Goal: Entertainment & Leisure: Consume media (video, audio)

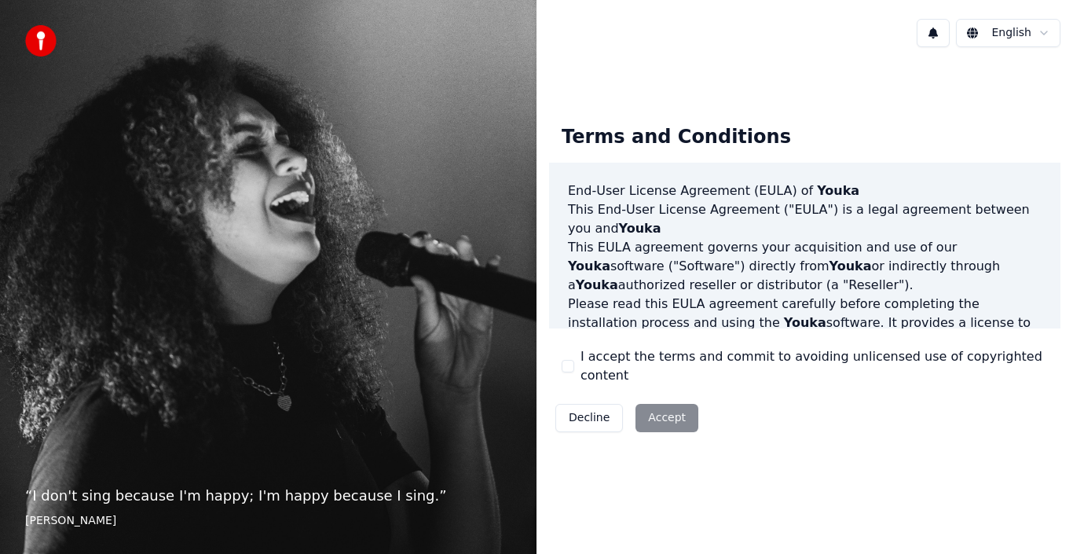
click at [682, 401] on div "Decline Accept" at bounding box center [627, 417] width 156 height 41
click at [569, 363] on button "I accept the terms and commit to avoiding unlicensed use of copyrighted content" at bounding box center [568, 366] width 13 height 13
click at [645, 404] on button "Accept" at bounding box center [666, 418] width 63 height 28
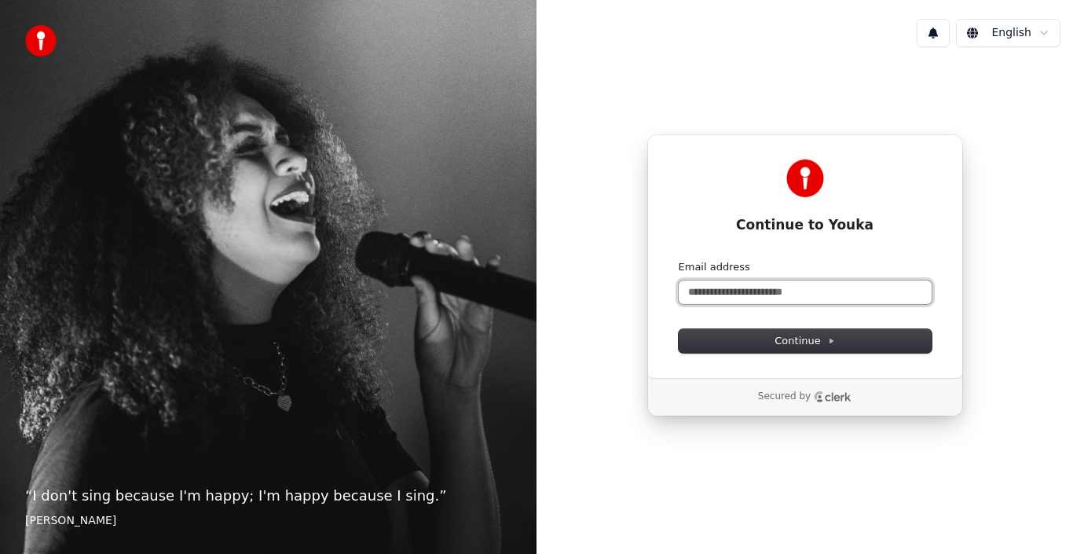
click at [748, 288] on input "Email address" at bounding box center [805, 292] width 253 height 24
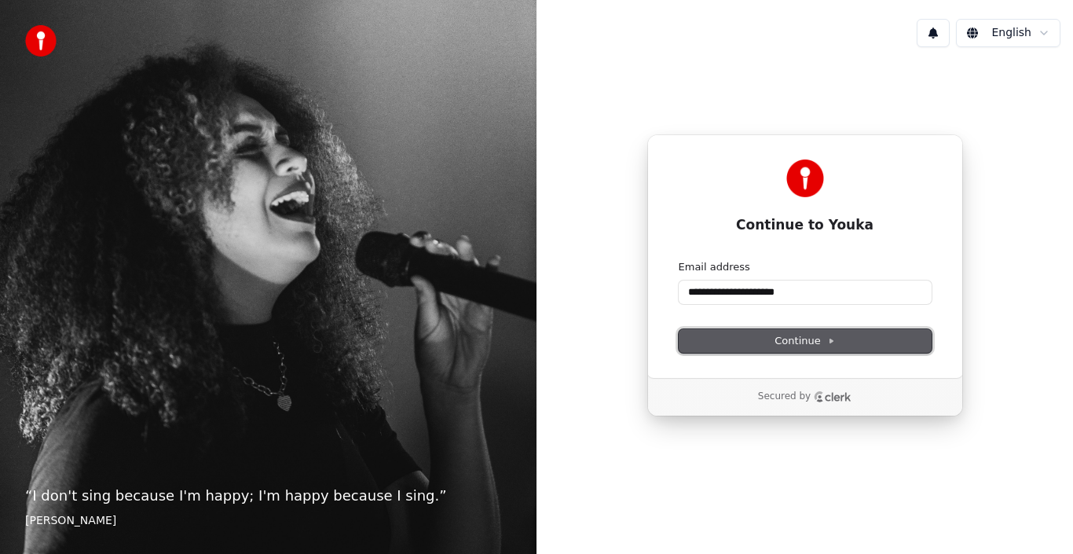
click at [778, 335] on span "Continue" at bounding box center [804, 341] width 60 height 14
type input "**********"
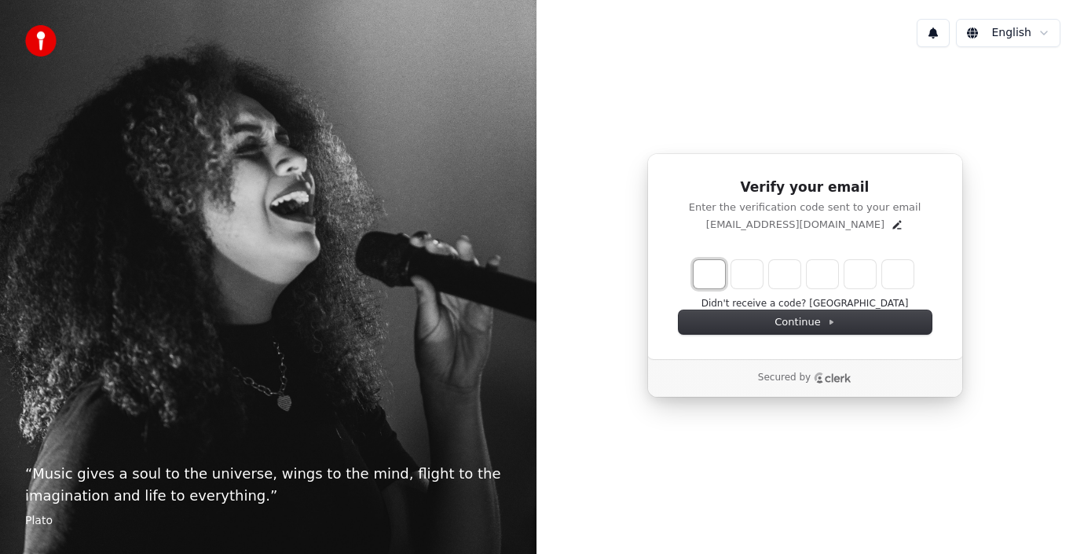
type input "*"
type input "**"
type input "*"
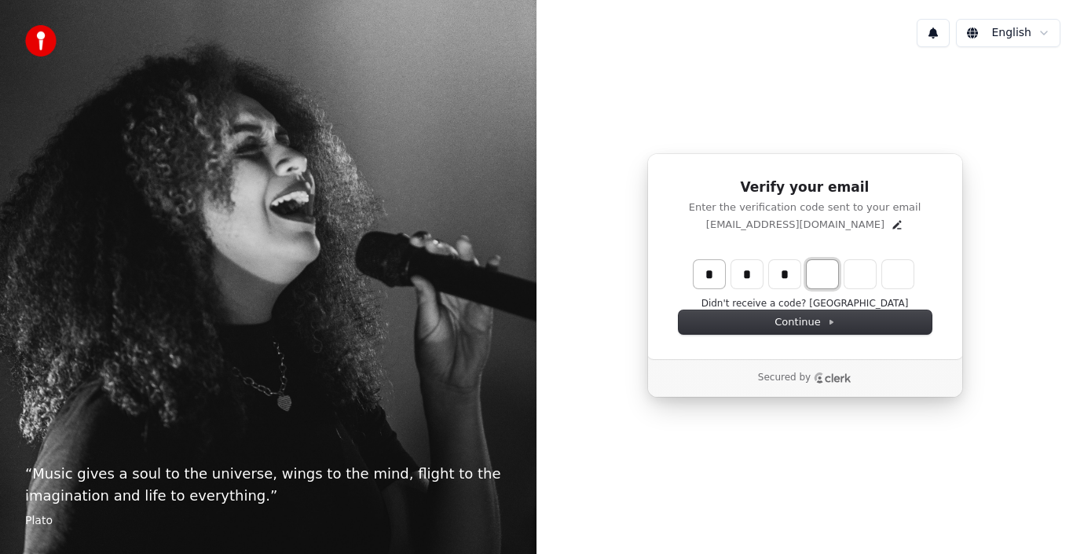
type input "***"
type input "*"
type input "****"
type input "*"
type input "******"
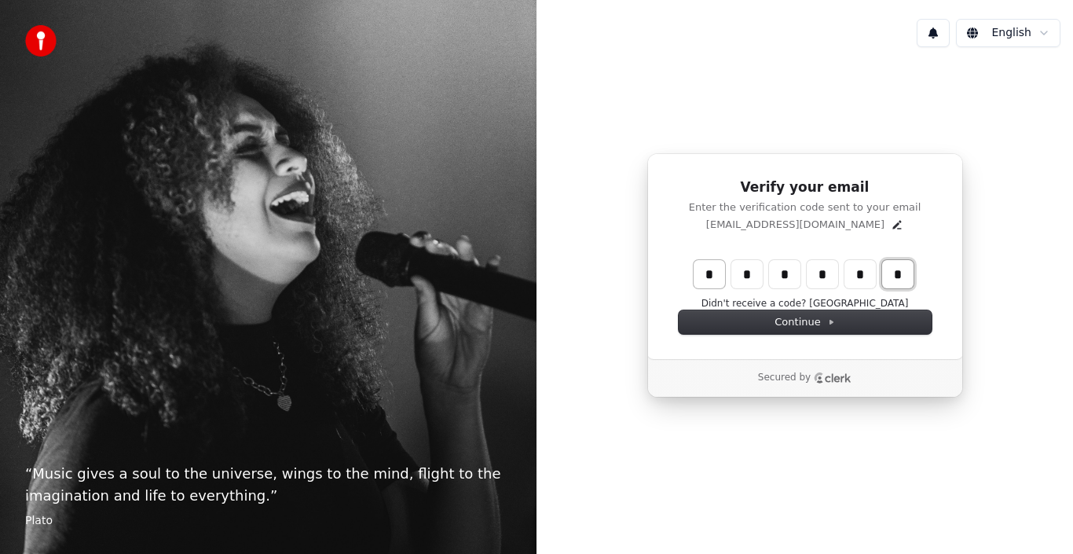
type input "*"
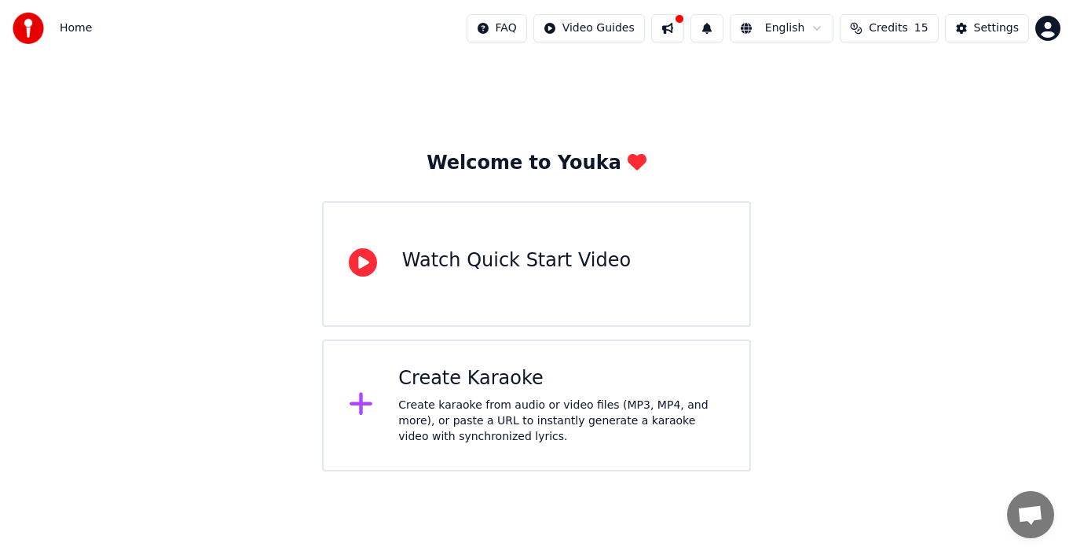
click at [403, 384] on div "Create Karaoke" at bounding box center [561, 378] width 326 height 25
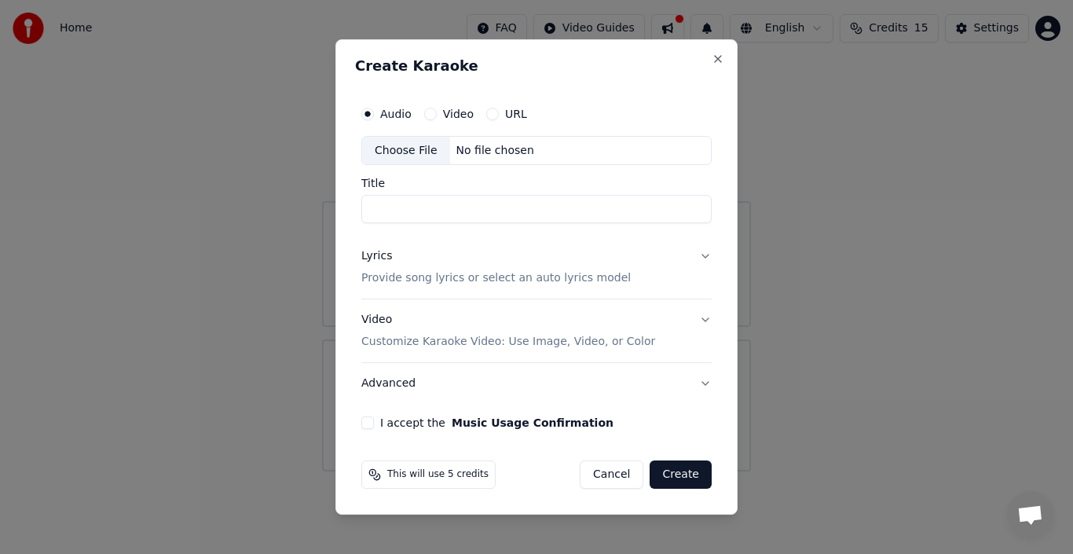
click at [429, 112] on button "Video" at bounding box center [430, 114] width 13 height 13
click at [409, 145] on div "Choose File" at bounding box center [406, 151] width 88 height 28
type input "**********"
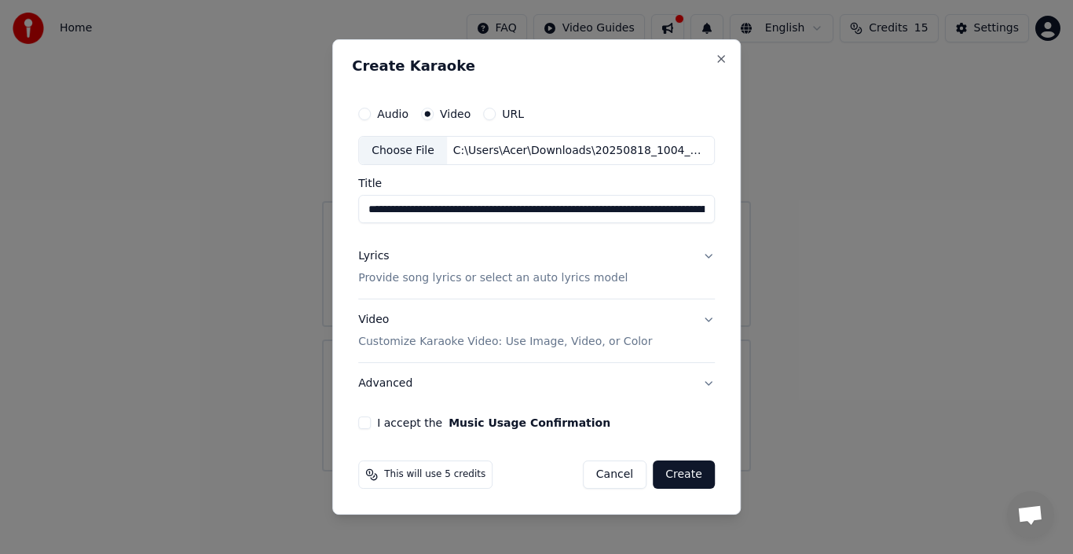
click at [684, 470] on button "Create" at bounding box center [684, 474] width 62 height 28
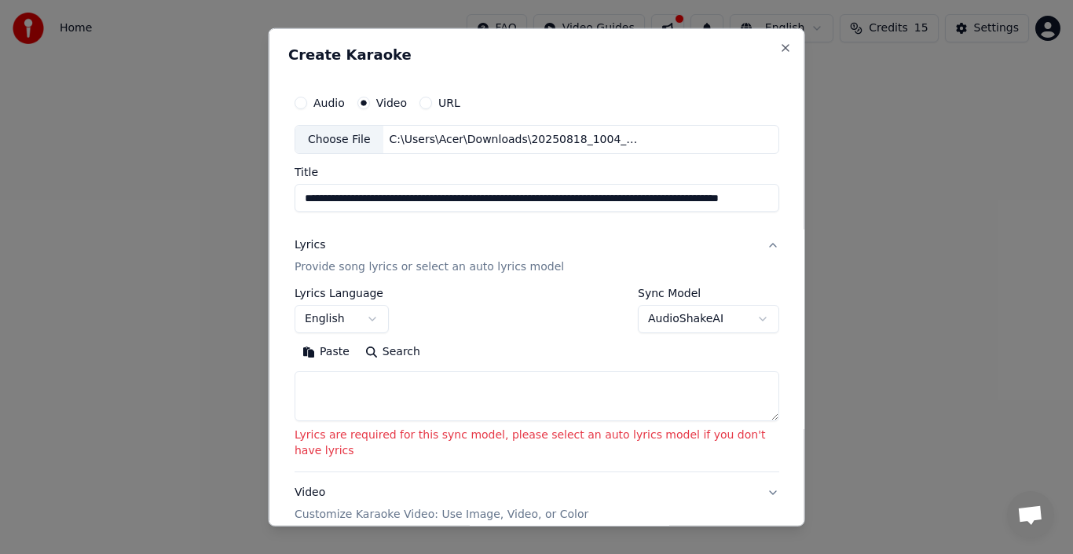
click at [323, 355] on button "Paste" at bounding box center [326, 351] width 63 height 25
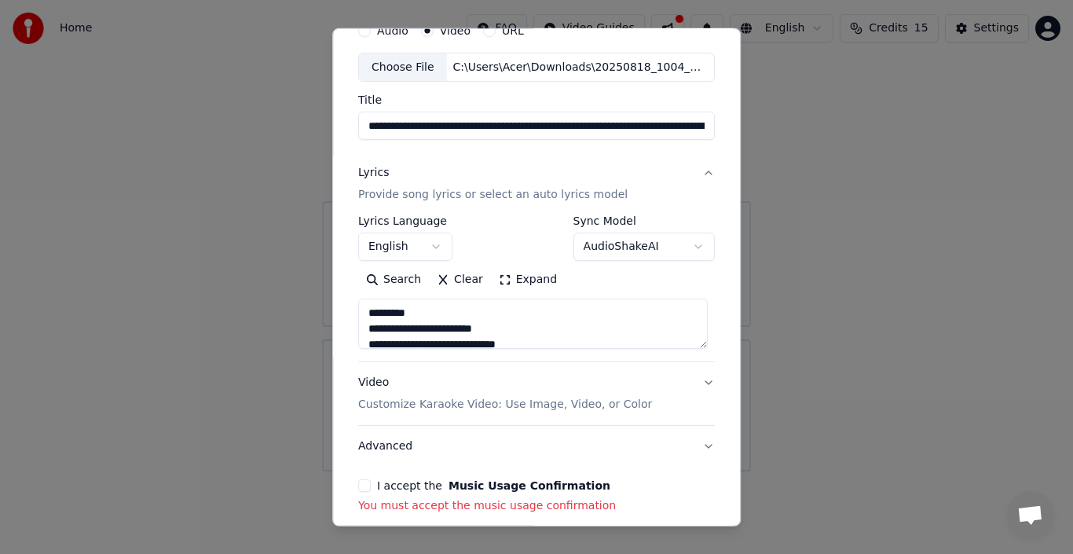
scroll to position [99, 0]
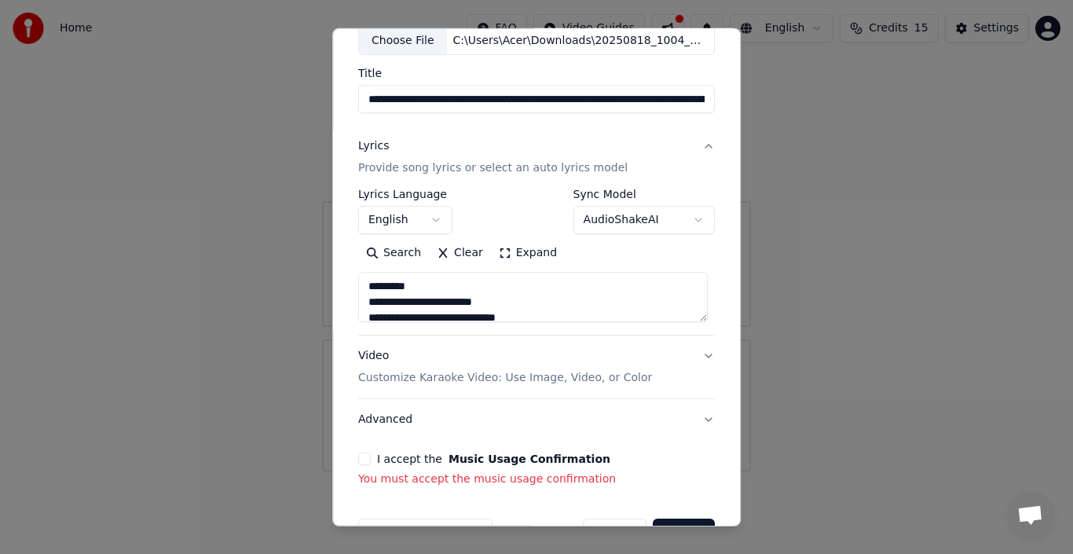
click at [409, 284] on textarea at bounding box center [533, 297] width 350 height 50
click at [428, 286] on textarea at bounding box center [533, 297] width 350 height 50
click at [410, 283] on textarea at bounding box center [533, 297] width 350 height 50
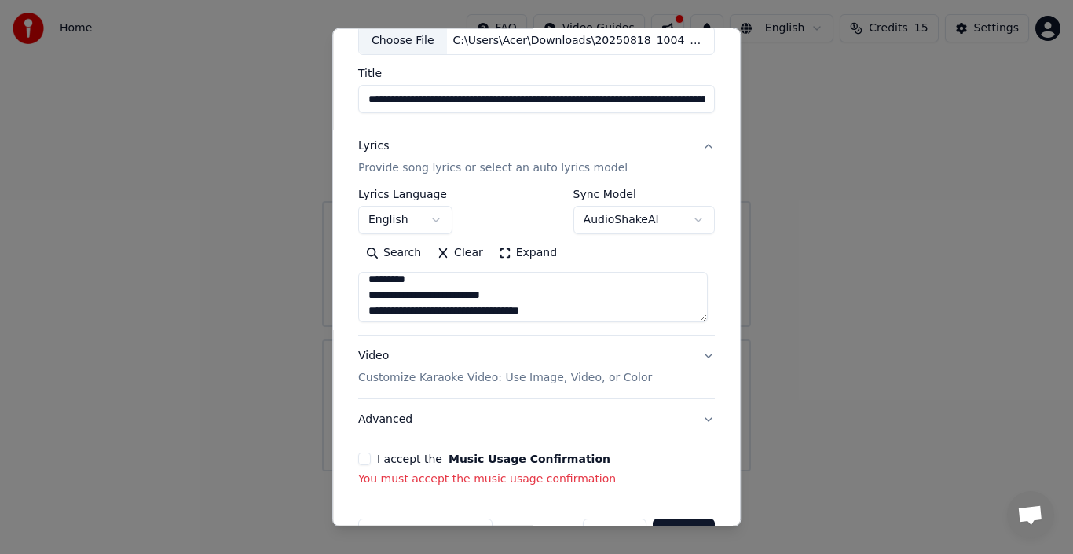
scroll to position [283, 0]
click at [412, 283] on textarea at bounding box center [533, 297] width 350 height 50
click at [430, 287] on textarea at bounding box center [533, 297] width 350 height 50
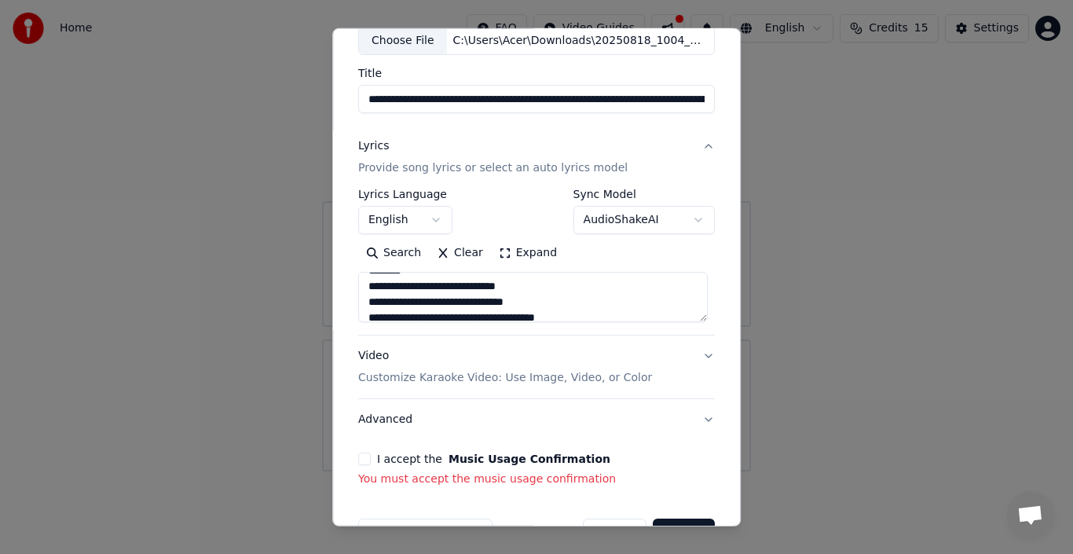
click at [413, 284] on textarea at bounding box center [533, 297] width 350 height 50
click at [409, 292] on textarea at bounding box center [533, 297] width 350 height 50
click at [434, 286] on textarea at bounding box center [533, 297] width 350 height 50
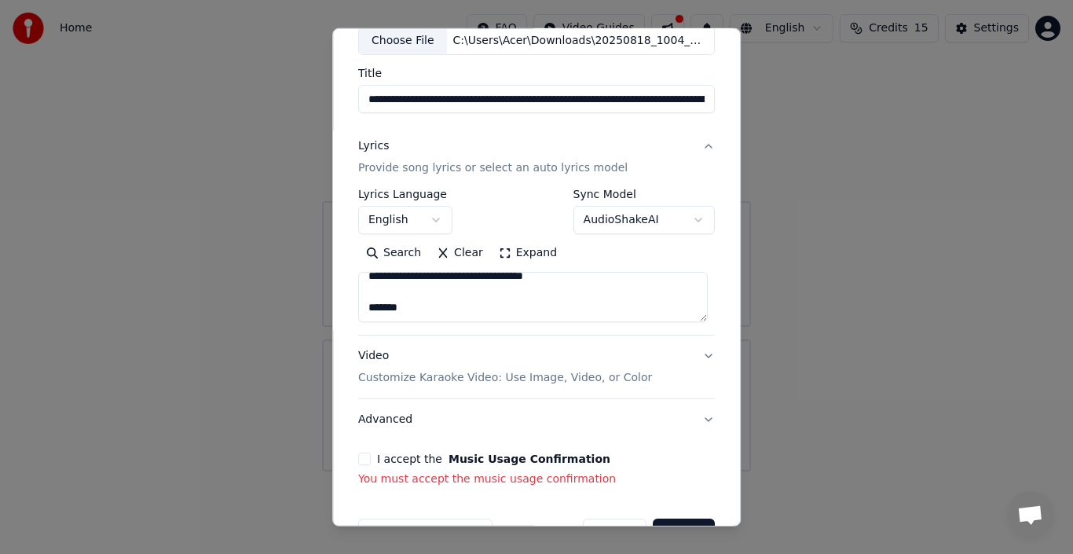
scroll to position [717, 0]
click at [404, 309] on textarea at bounding box center [533, 297] width 350 height 50
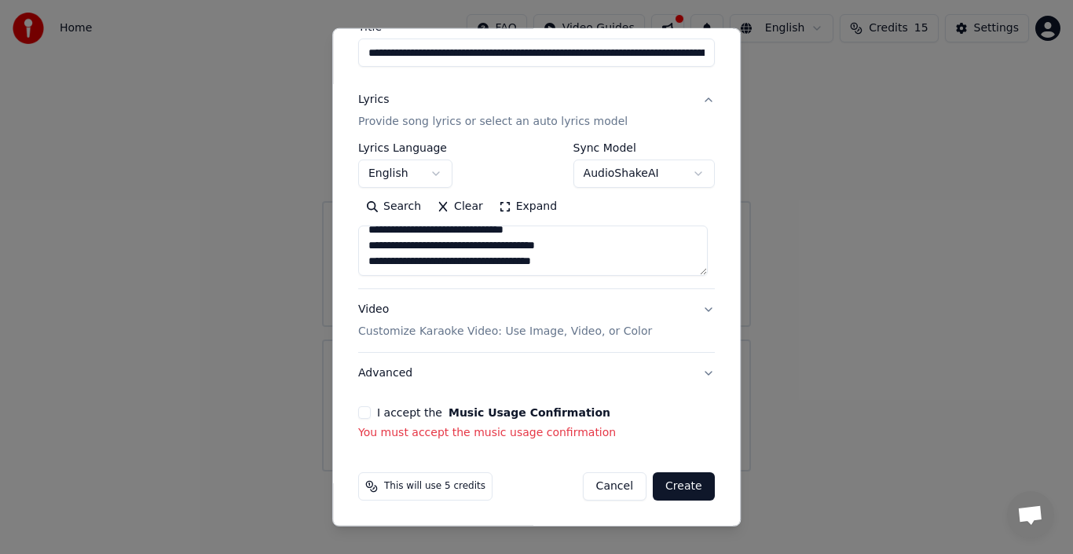
type textarea "**********"
click at [361, 412] on button "I accept the Music Usage Confirmation" at bounding box center [364, 412] width 13 height 13
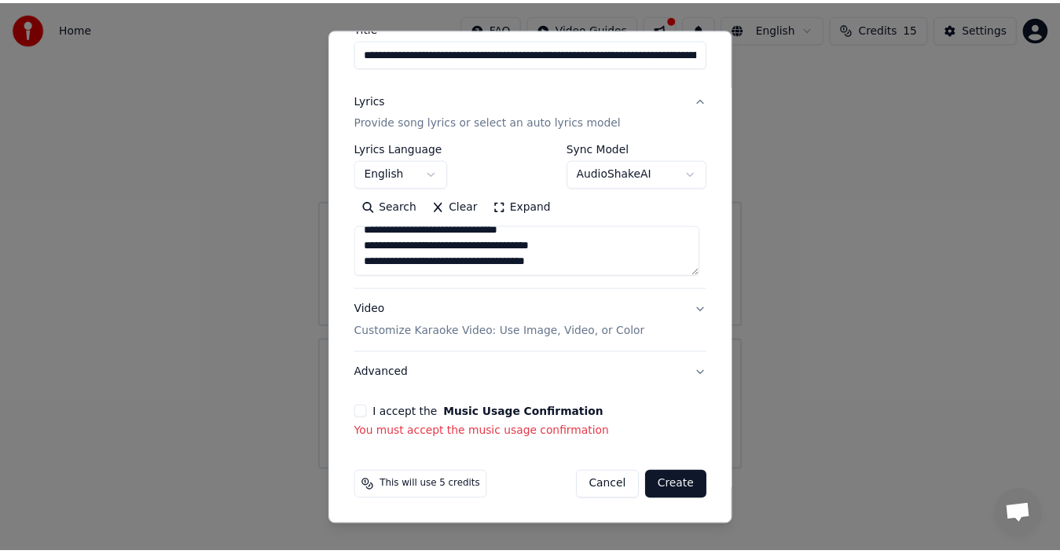
scroll to position [123, 0]
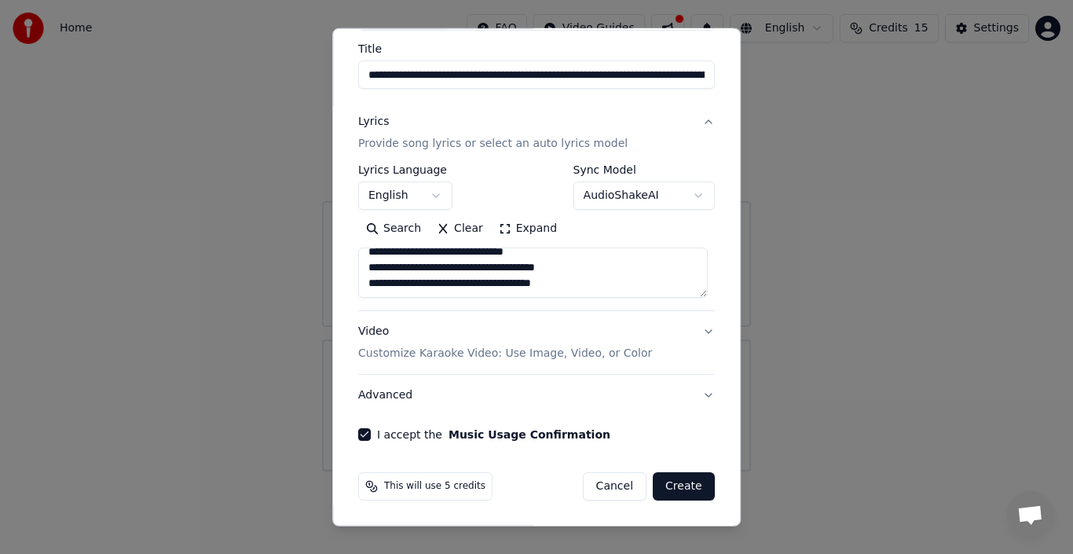
click at [670, 491] on button "Create" at bounding box center [684, 486] width 62 height 28
select select "**"
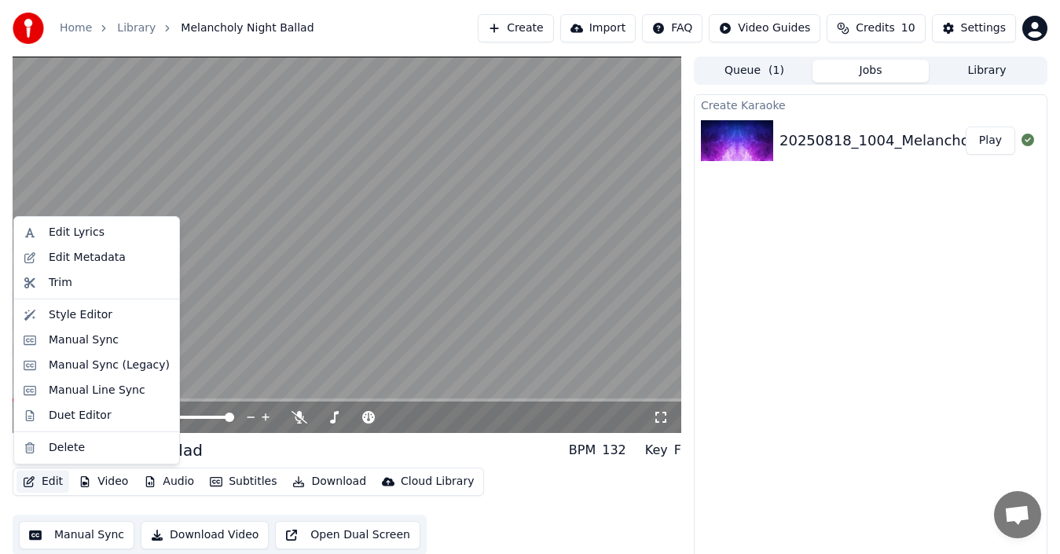
click at [43, 483] on button "Edit" at bounding box center [42, 481] width 53 height 22
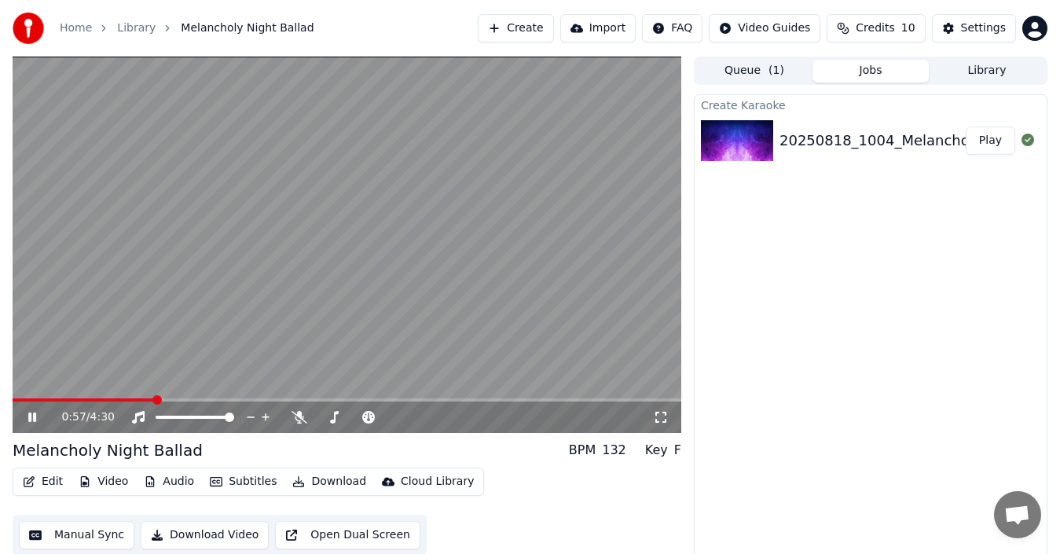
drag, startPoint x: 506, startPoint y: 457, endPoint x: 535, endPoint y: 430, distance: 40.0
click at [506, 456] on div "Melancholy Night Ballad BPM 132 Key F" at bounding box center [347, 450] width 668 height 22
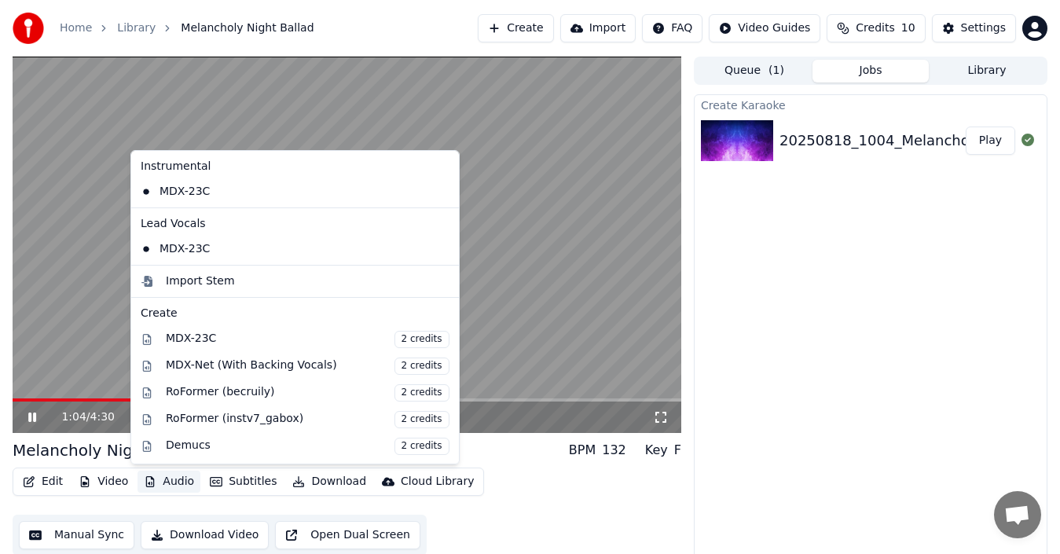
click at [175, 484] on button "Audio" at bounding box center [168, 481] width 63 height 22
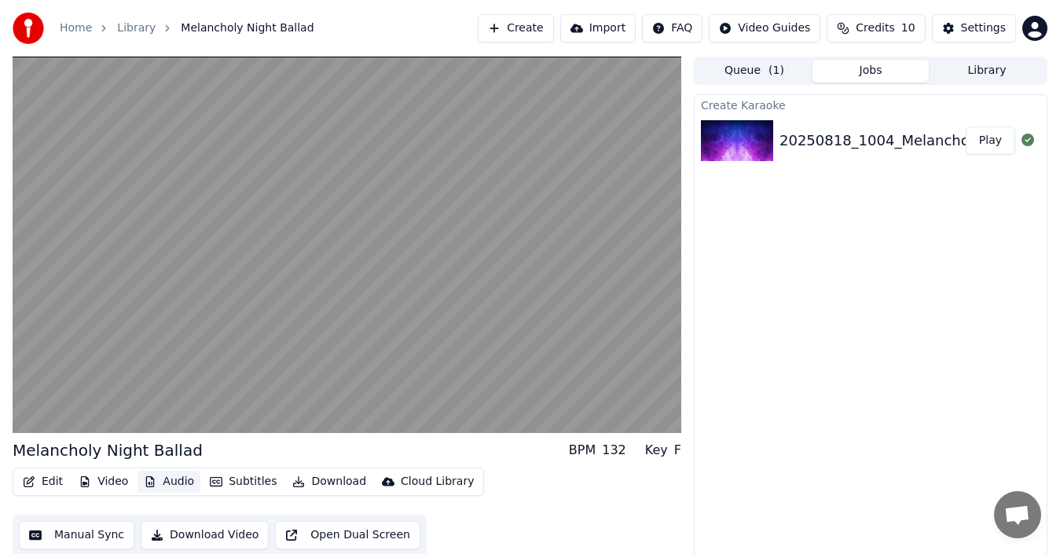
click at [175, 484] on button "Audio" at bounding box center [168, 481] width 63 height 22
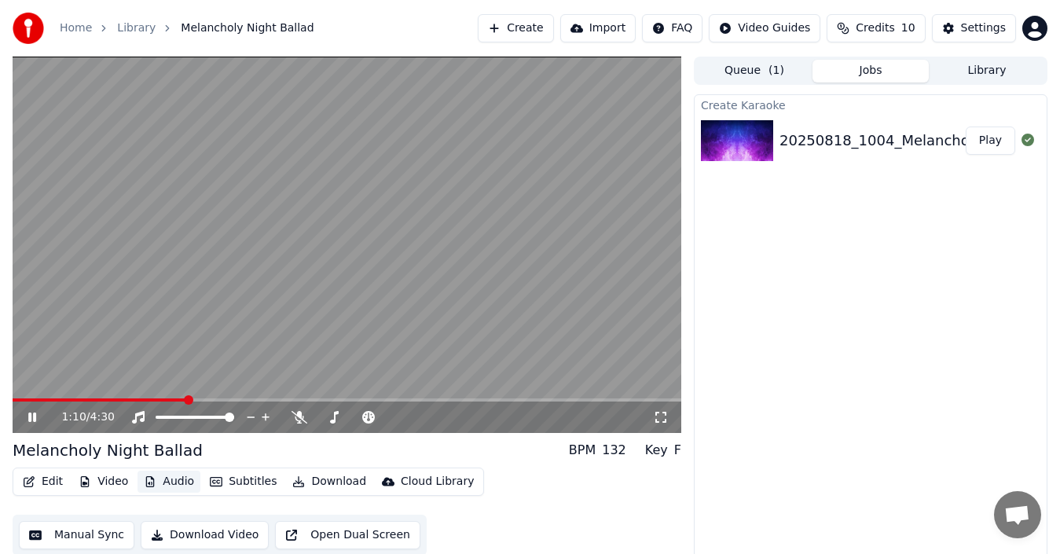
scroll to position [11, 0]
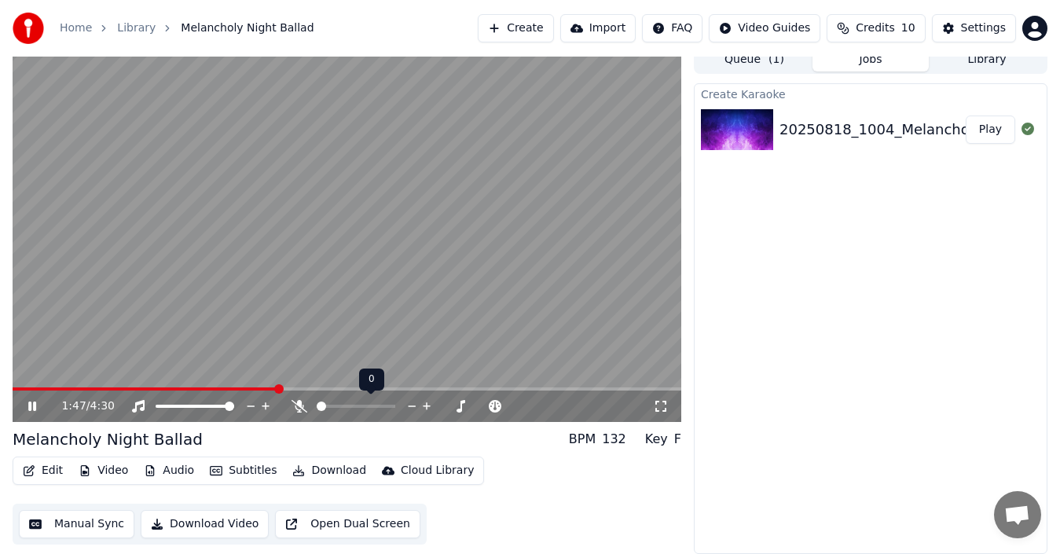
click at [298, 408] on icon at bounding box center [299, 406] width 16 height 13
click at [302, 407] on icon at bounding box center [299, 406] width 16 height 13
click at [298, 470] on button "Download" at bounding box center [329, 470] width 86 height 22
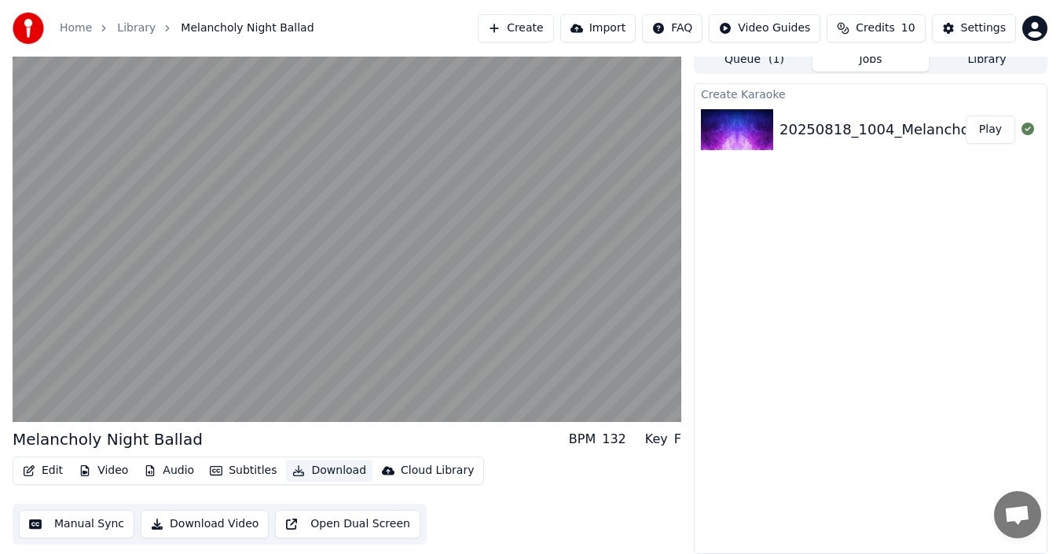
click at [339, 464] on button "Download" at bounding box center [329, 470] width 86 height 22
click at [202, 528] on button "Download Video" at bounding box center [205, 524] width 128 height 28
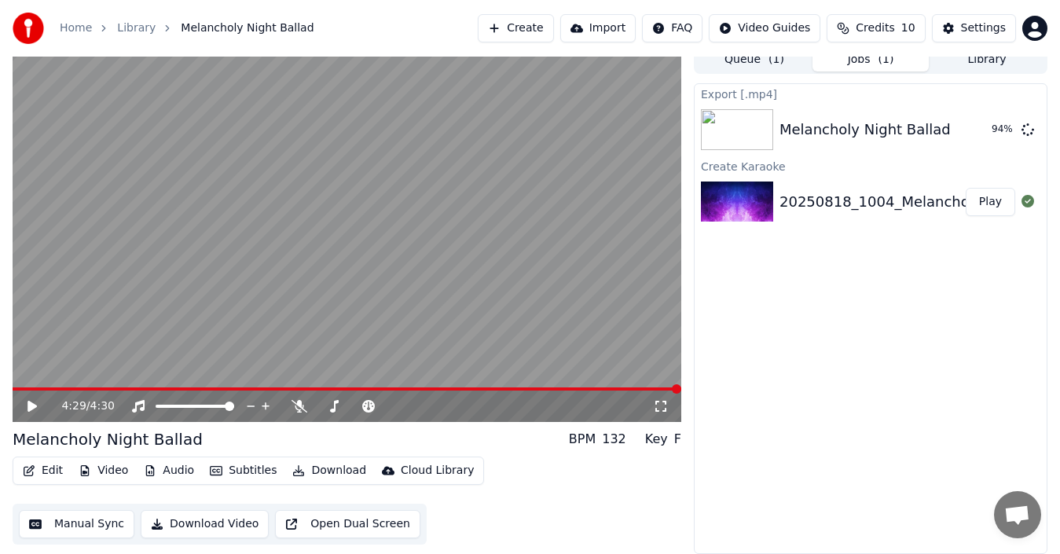
click at [37, 404] on icon at bounding box center [43, 406] width 36 height 13
click at [31, 405] on icon at bounding box center [31, 406] width 9 height 11
click at [980, 130] on button "Show" at bounding box center [986, 129] width 57 height 28
click at [59, 21] on div "Home Library Melancholy Night Ballad" at bounding box center [164, 28] width 302 height 31
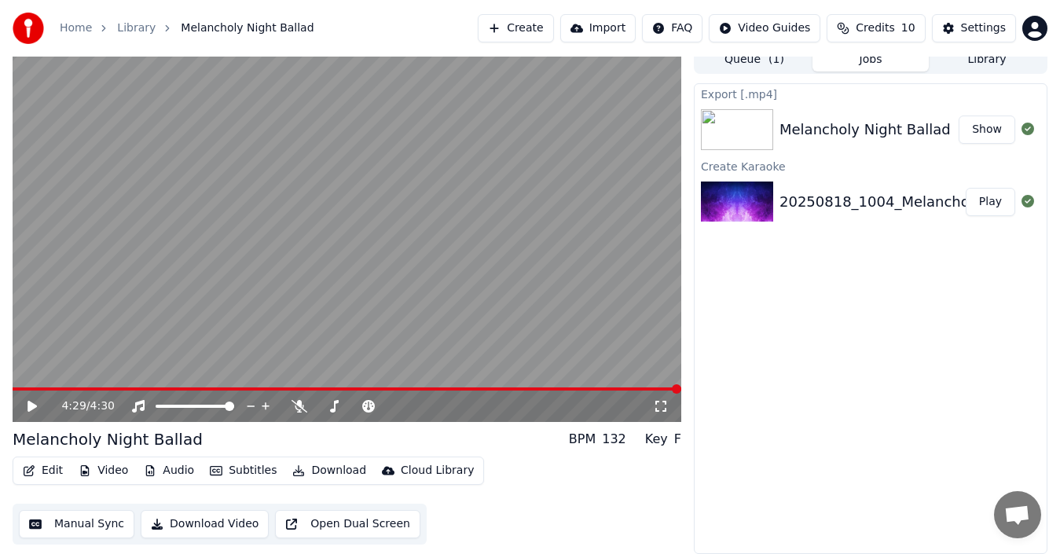
click at [65, 27] on link "Home" at bounding box center [76, 28] width 32 height 16
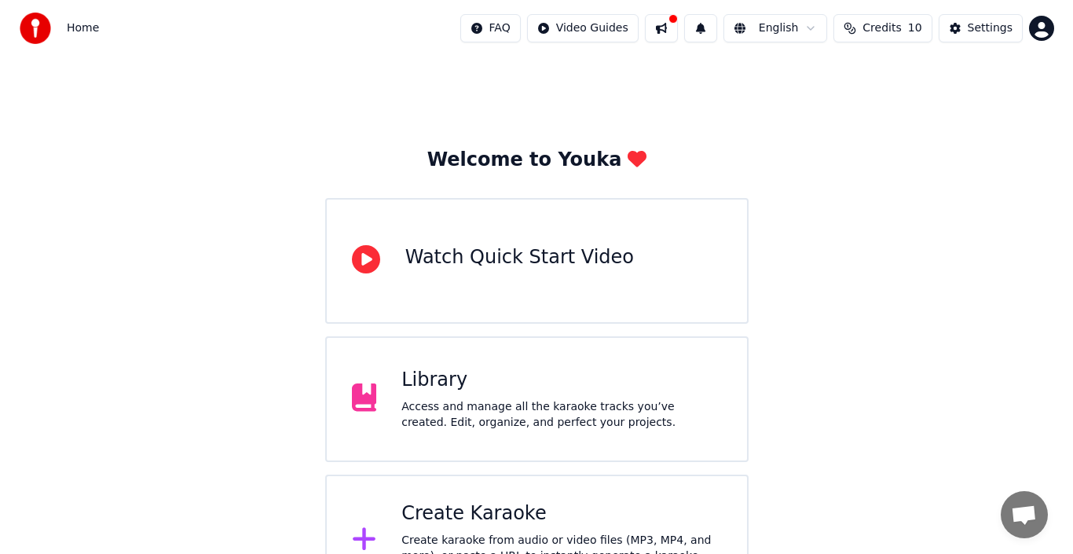
scroll to position [56, 0]
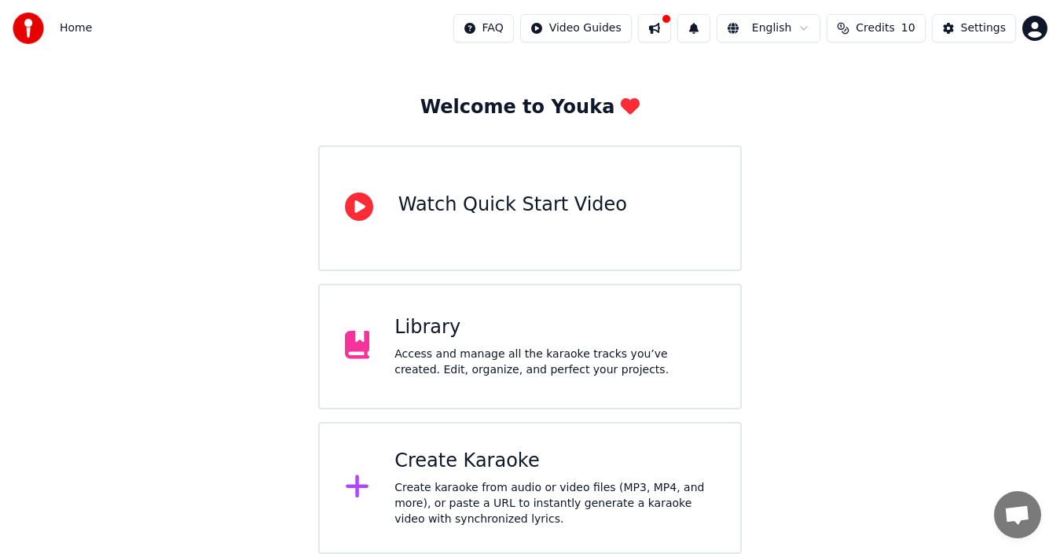
click at [474, 454] on div "Create Karaoke" at bounding box center [554, 460] width 320 height 25
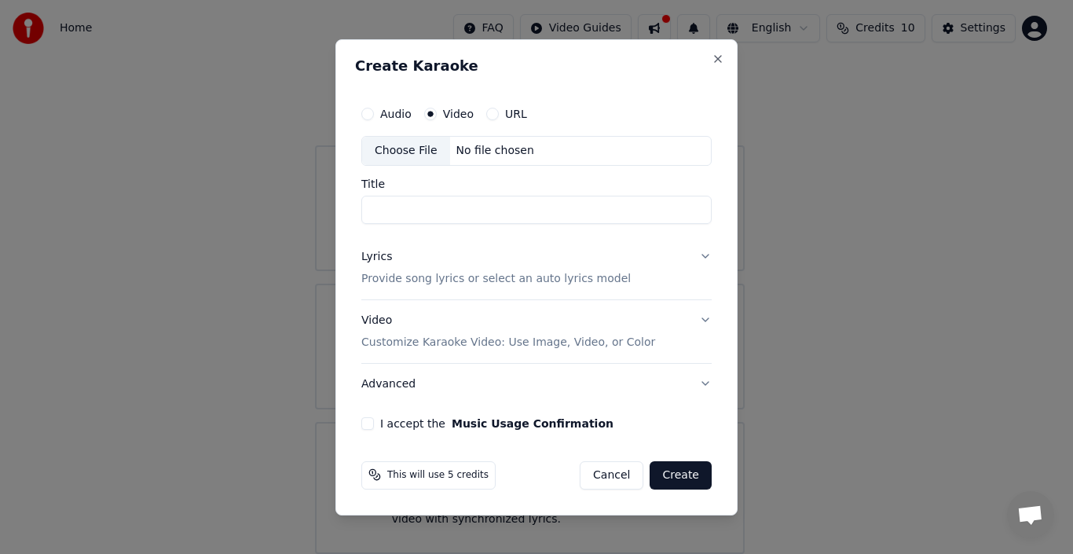
click at [447, 204] on input "Title" at bounding box center [536, 210] width 350 height 28
type input "*"
click at [706, 318] on button "Video Customize Karaoke Video: Use Image, Video, or Color" at bounding box center [536, 331] width 350 height 63
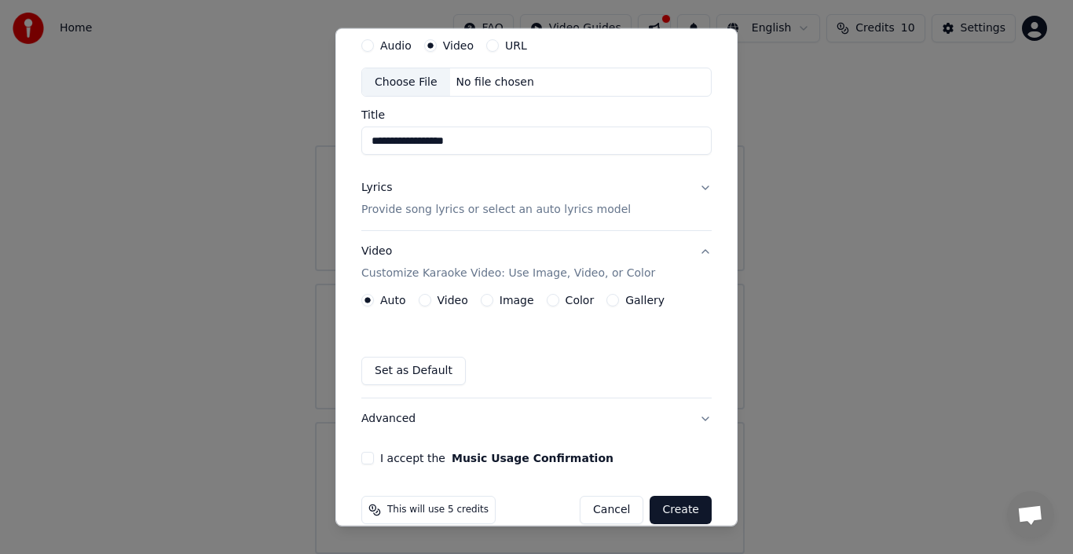
scroll to position [79, 0]
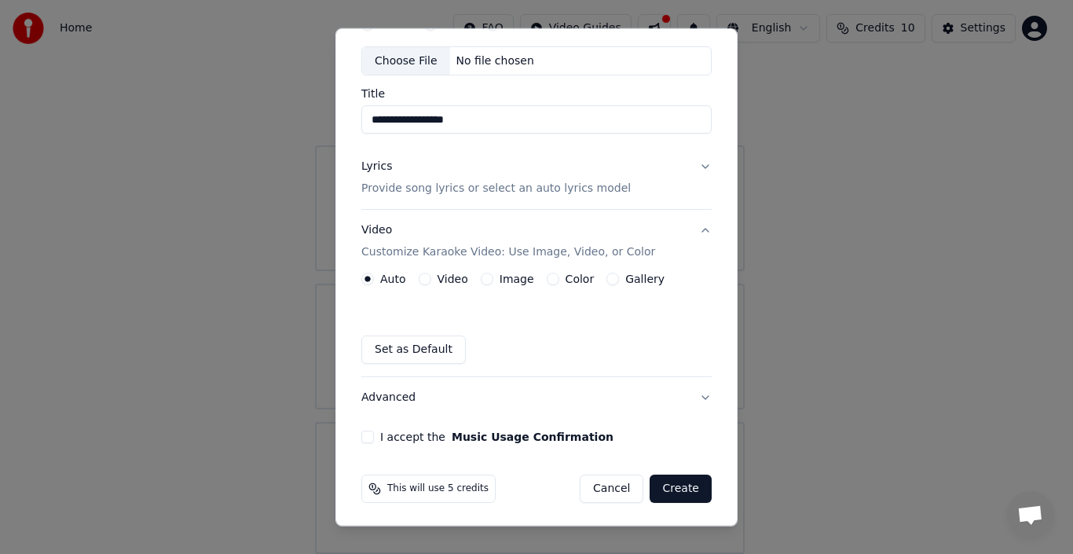
click at [425, 280] on button "Video" at bounding box center [425, 279] width 13 height 13
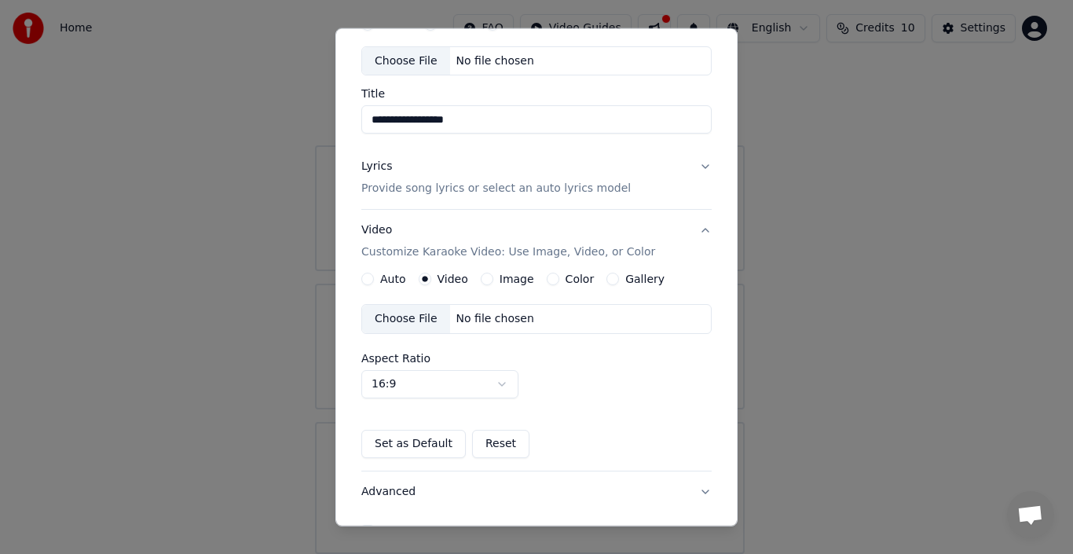
click at [484, 275] on button "Image" at bounding box center [487, 279] width 13 height 13
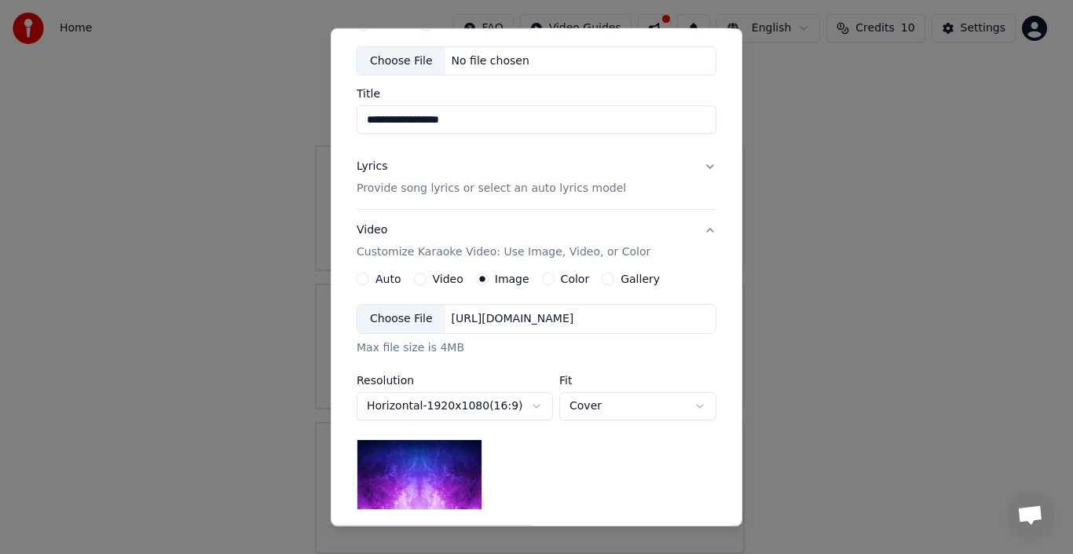
click at [542, 280] on button "Color" at bounding box center [548, 279] width 13 height 13
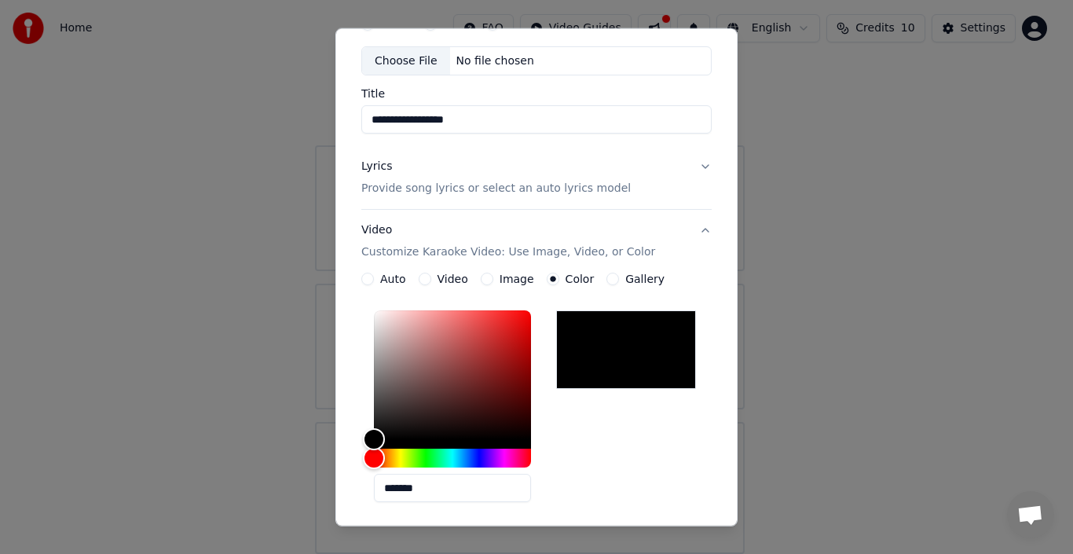
click at [606, 276] on button "Gallery" at bounding box center [612, 279] width 13 height 13
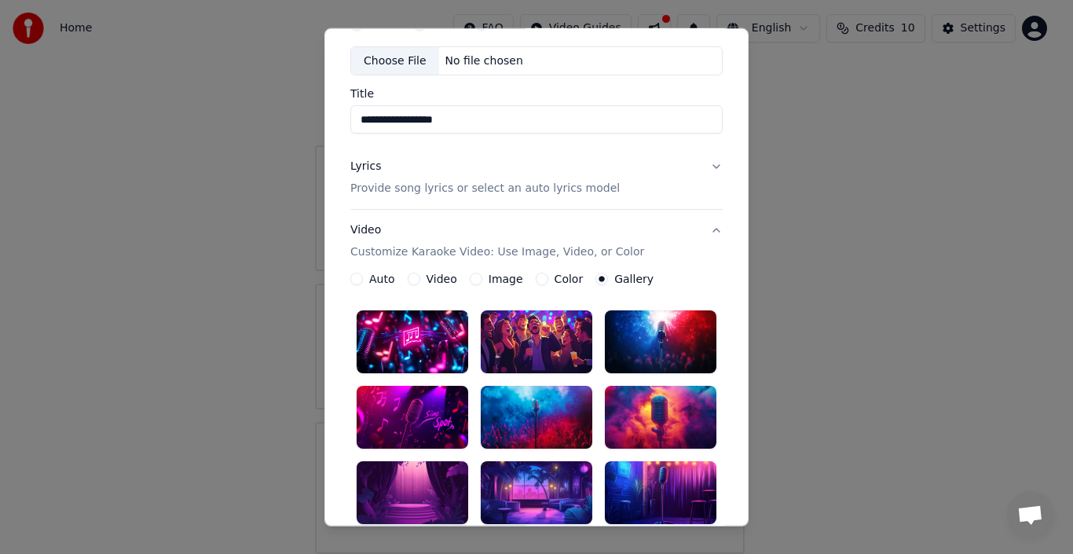
click at [350, 277] on button "Auto" at bounding box center [356, 279] width 13 height 13
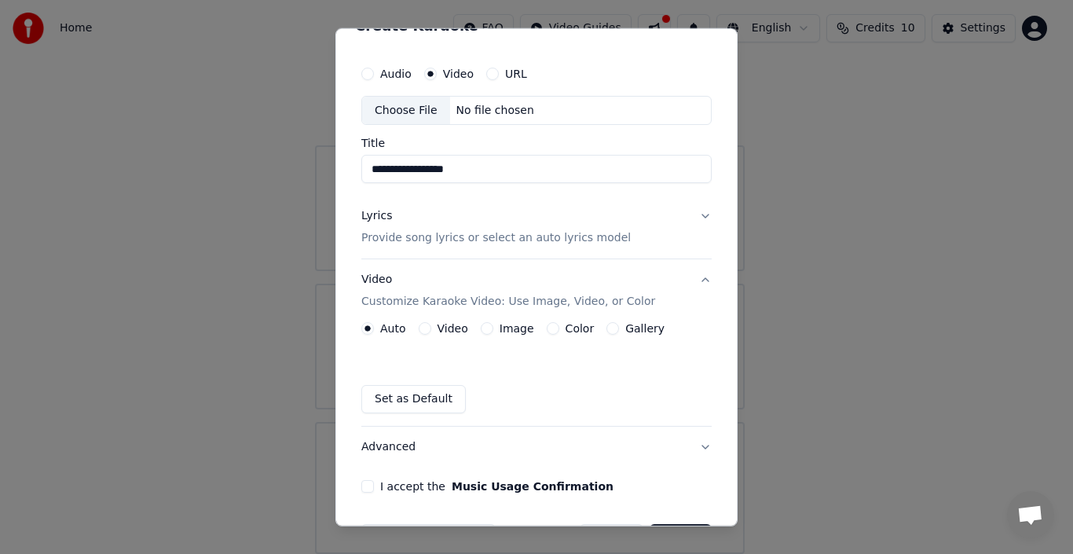
scroll to position [0, 0]
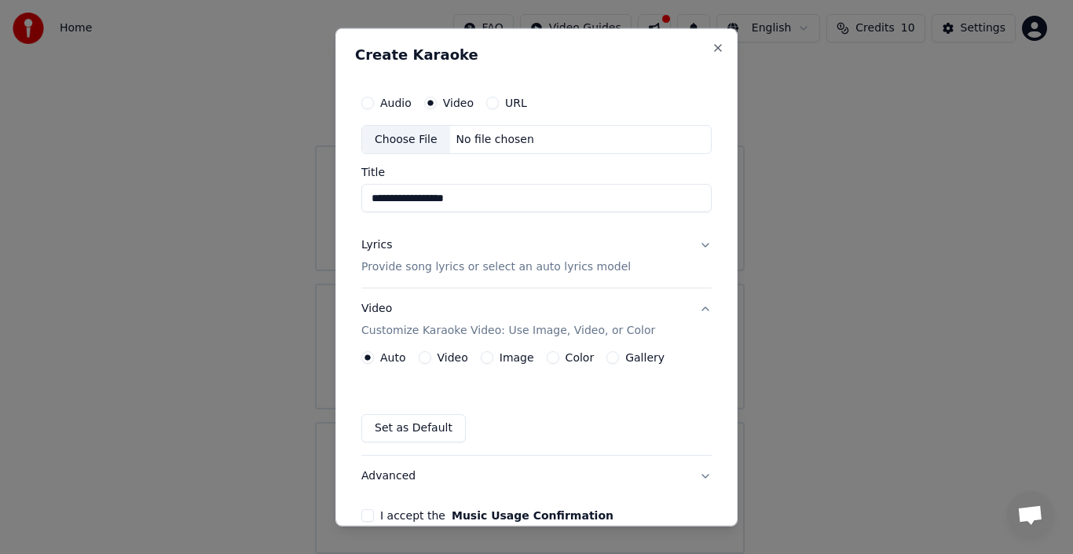
click at [496, 135] on div "No file chosen" at bounding box center [495, 139] width 90 height 16
type input "**********"
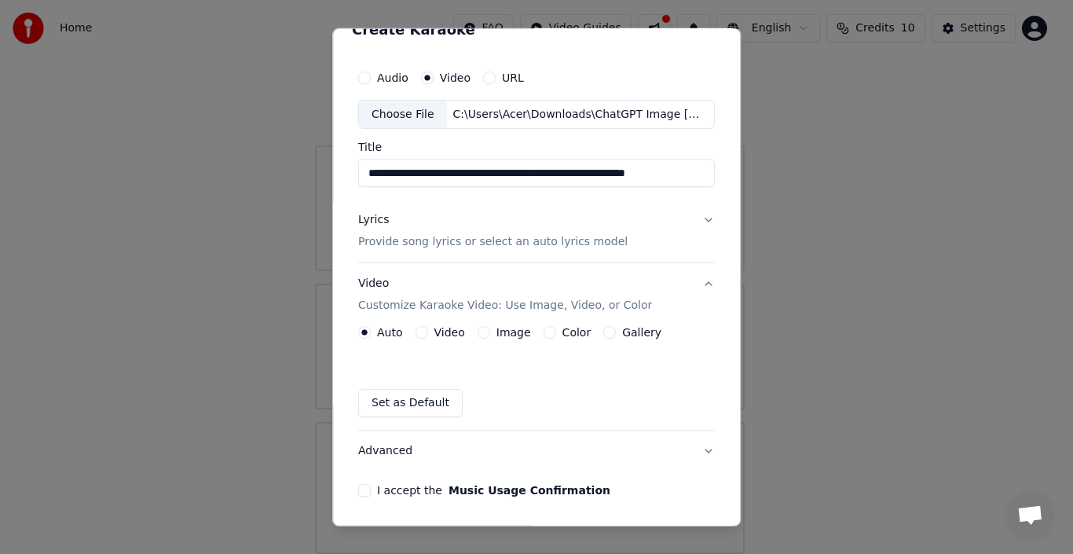
scroll to position [81, 0]
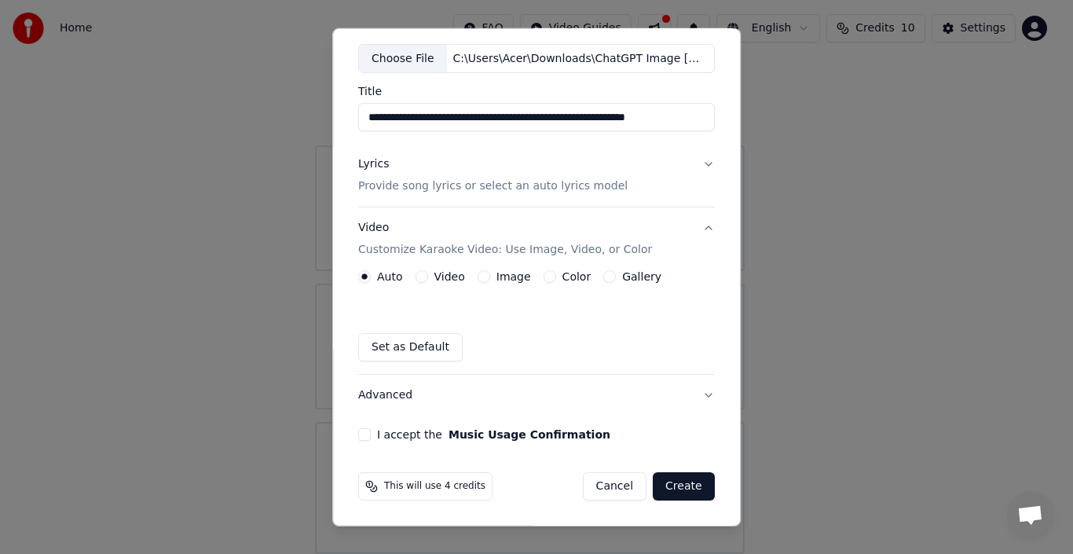
click at [359, 435] on button "I accept the Music Usage Confirmation" at bounding box center [364, 434] width 13 height 13
click at [668, 488] on button "Create" at bounding box center [684, 486] width 62 height 28
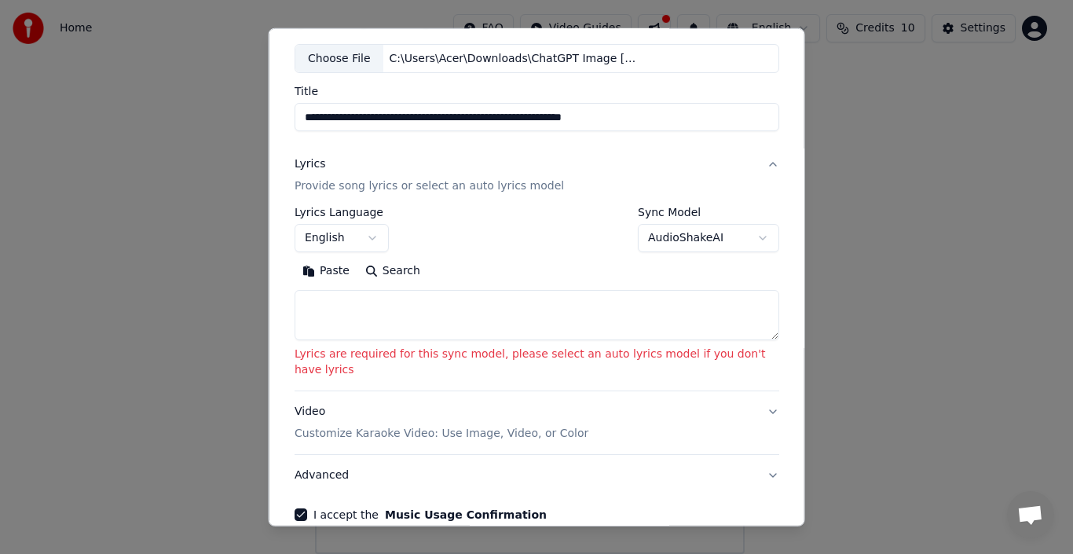
click at [323, 296] on textarea at bounding box center [537, 315] width 485 height 50
click at [326, 267] on button "Paste" at bounding box center [326, 270] width 63 height 25
type textarea "**********"
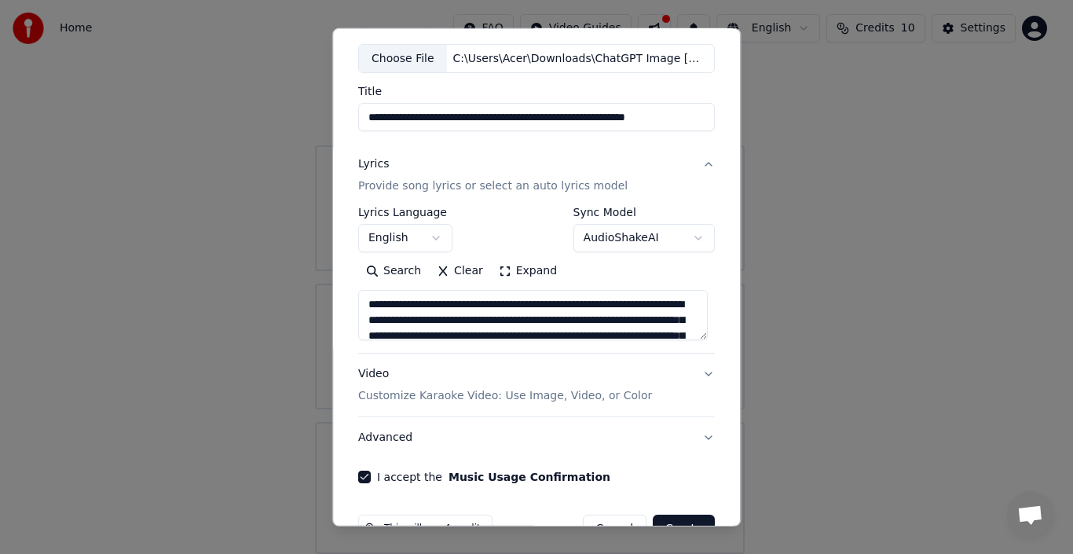
scroll to position [123, 0]
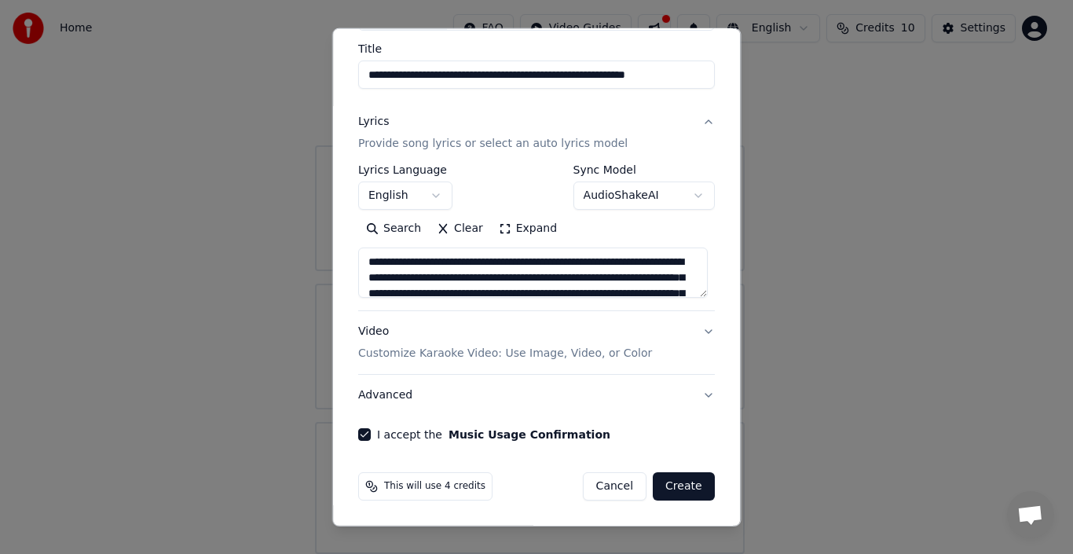
click at [701, 395] on button "Advanced" at bounding box center [536, 395] width 357 height 41
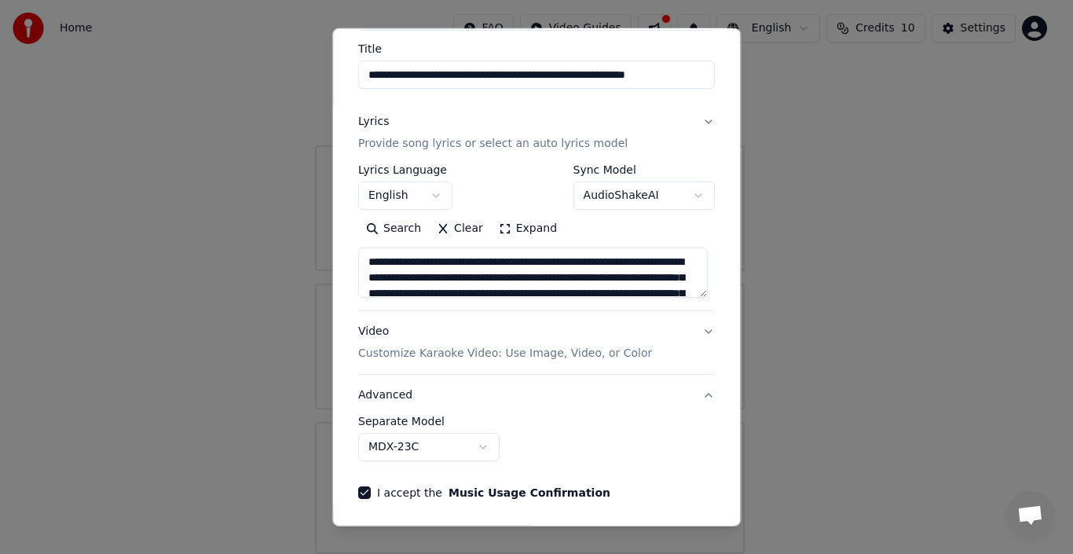
scroll to position [35, 0]
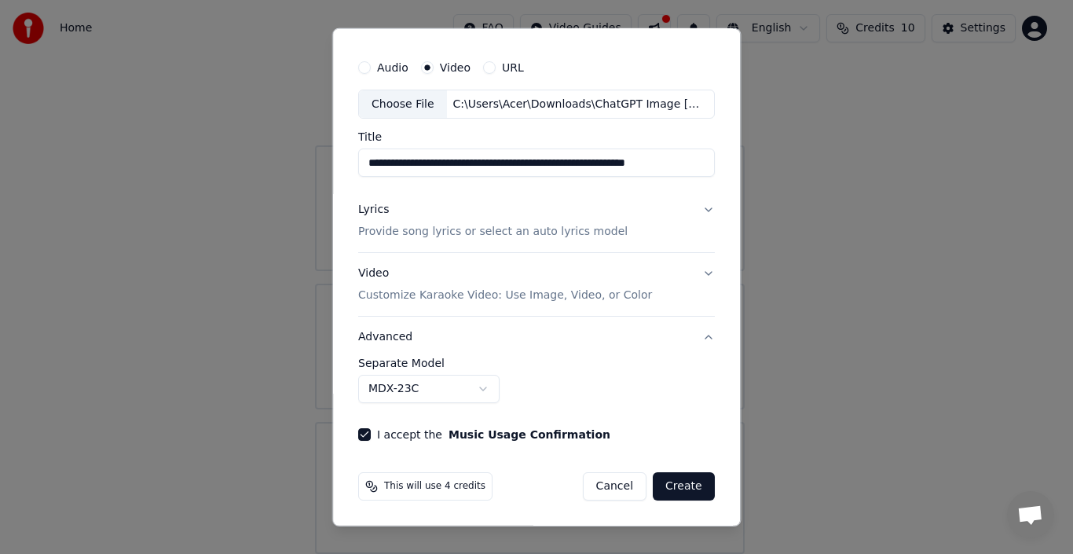
click at [673, 482] on button "Create" at bounding box center [684, 486] width 62 height 28
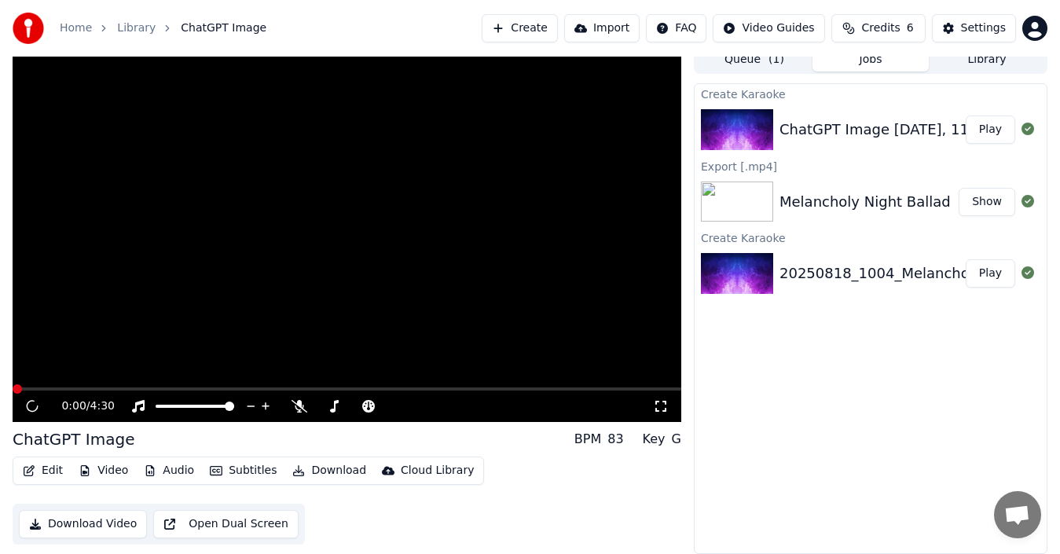
scroll to position [11, 0]
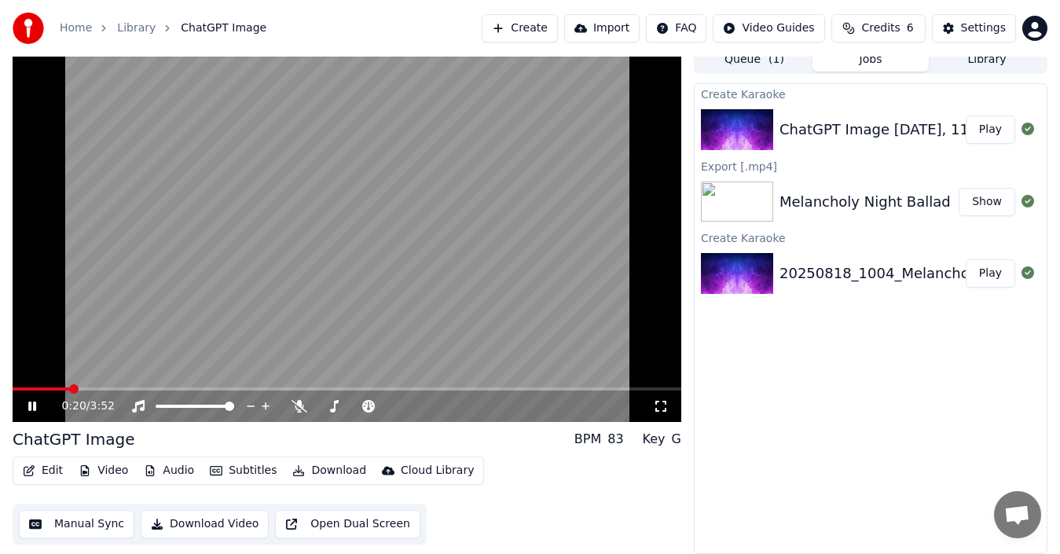
click at [34, 406] on icon at bounding box center [32, 405] width 8 height 9
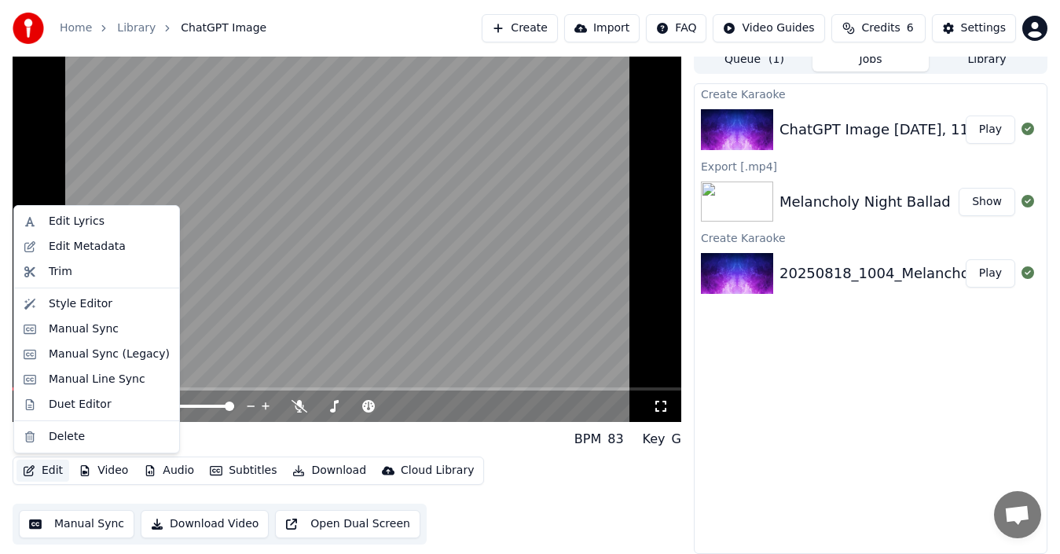
click at [52, 467] on button "Edit" at bounding box center [42, 470] width 53 height 22
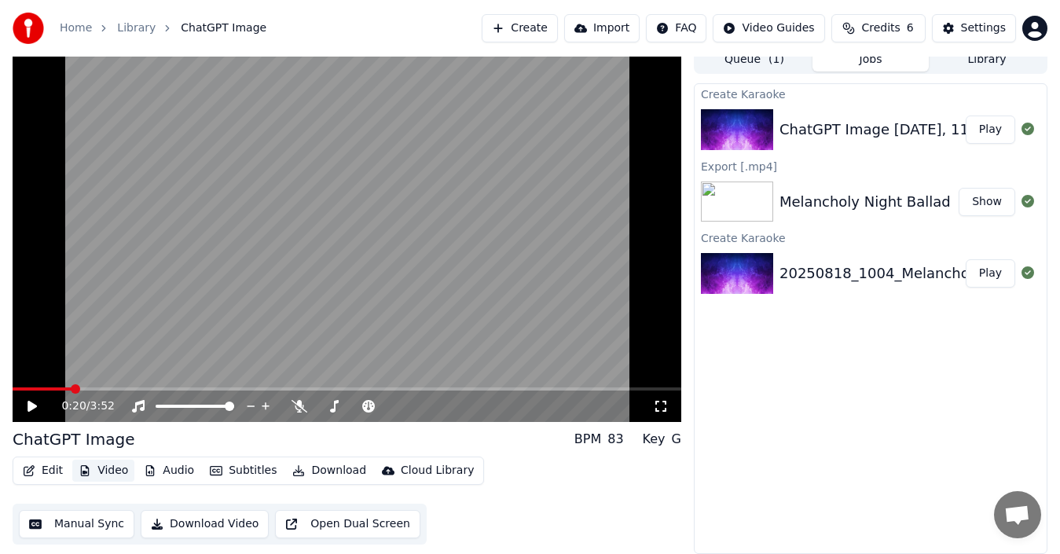
click at [95, 466] on button "Video" at bounding box center [103, 470] width 62 height 22
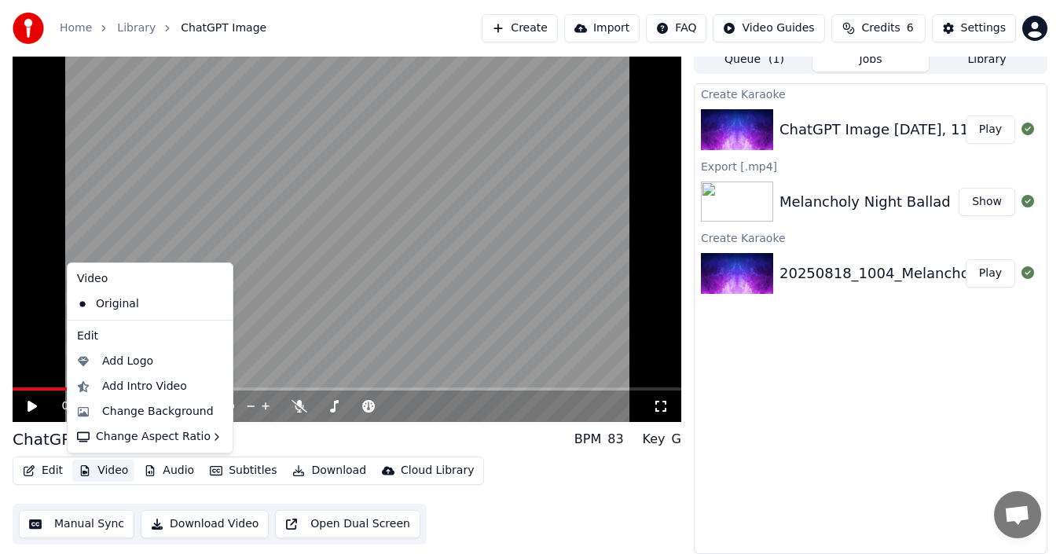
click at [99, 476] on button "Video" at bounding box center [103, 470] width 62 height 22
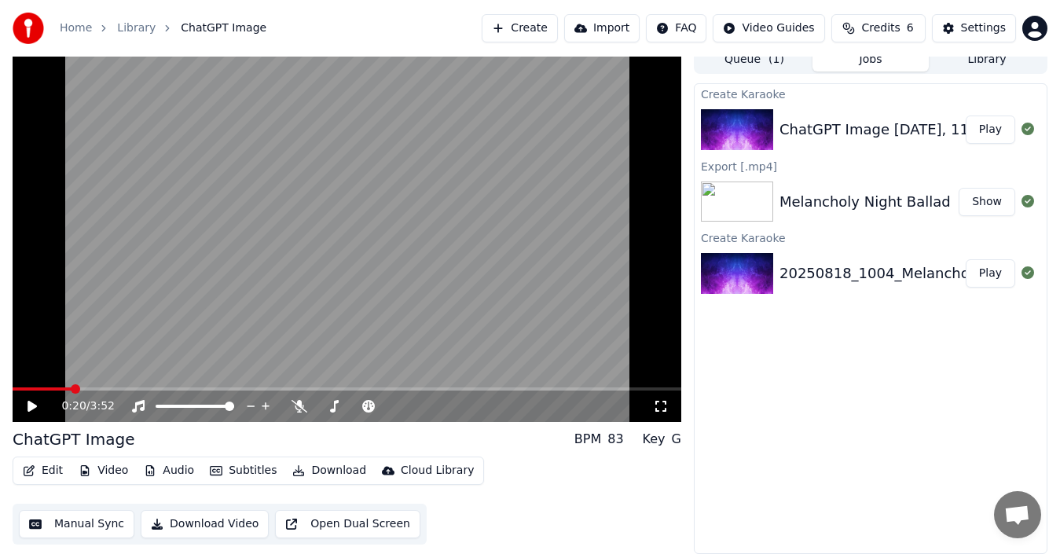
click at [518, 450] on div "ChatGPT Image BPM 83 Key G Edit Video Audio Subtitles Download Cloud Library Ma…" at bounding box center [347, 486] width 668 height 116
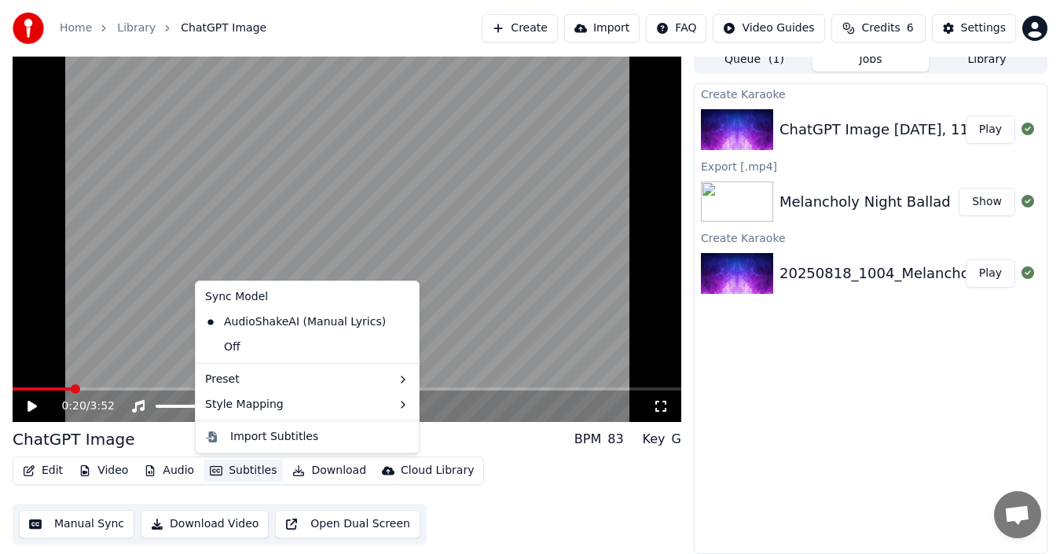
click at [239, 467] on button "Subtitles" at bounding box center [242, 470] width 79 height 22
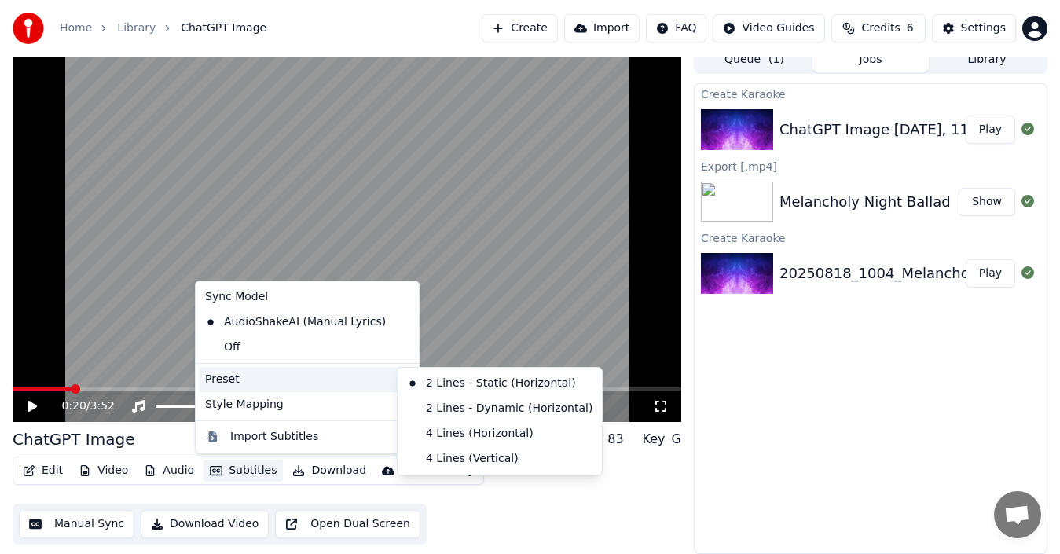
click at [862, 368] on div "Create Karaoke ChatGPT Image [DATE], 11_21_51 AM ([DOMAIN_NAME]) Play Export [.…" at bounding box center [870, 318] width 353 height 470
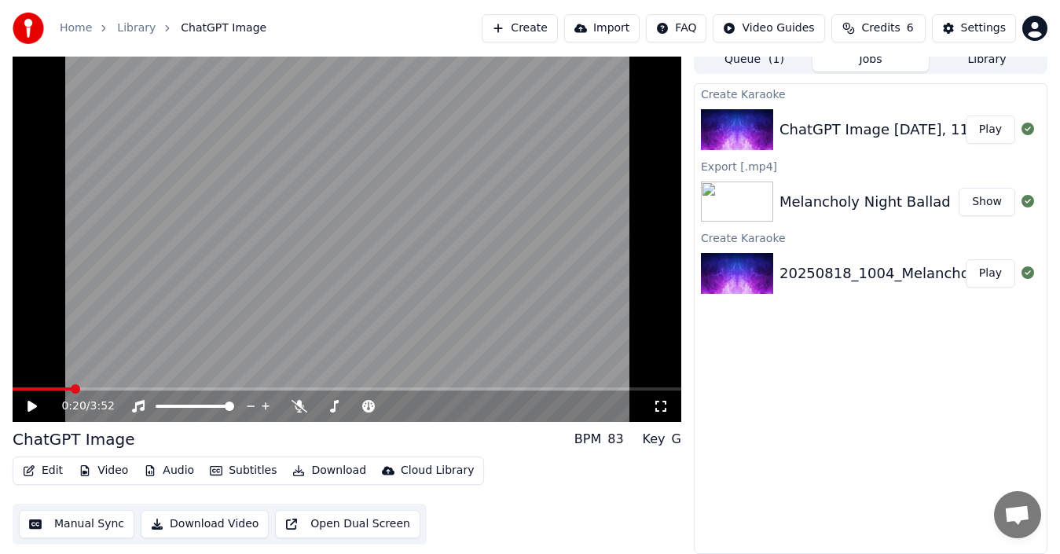
click at [183, 526] on button "Download Video" at bounding box center [205, 524] width 128 height 28
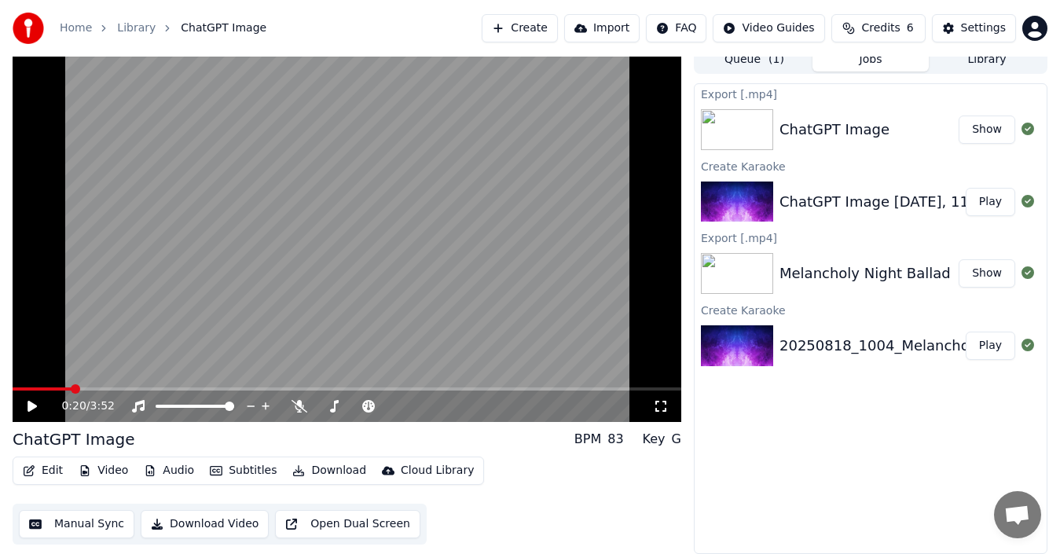
click at [990, 129] on button "Show" at bounding box center [986, 129] width 57 height 28
